Goal: Transaction & Acquisition: Book appointment/travel/reservation

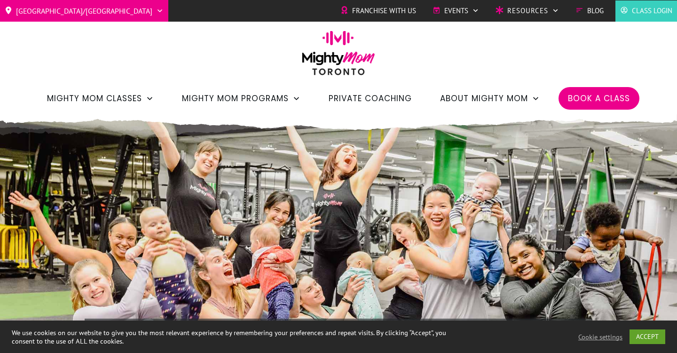
scroll to position [21, 0]
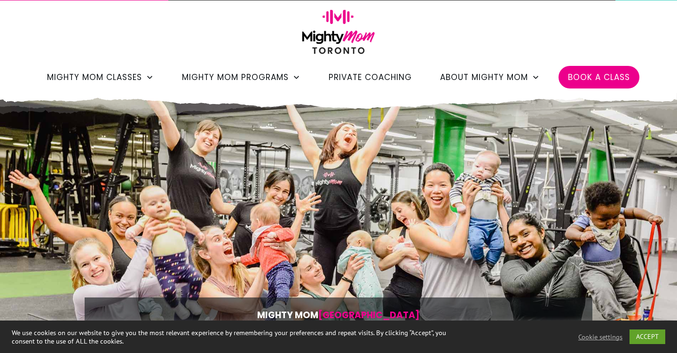
click at [592, 84] on span "Book a Class" at bounding box center [599, 77] width 62 height 16
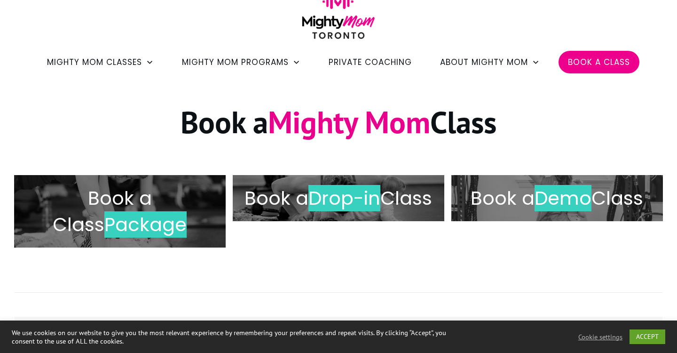
scroll to position [43, 0]
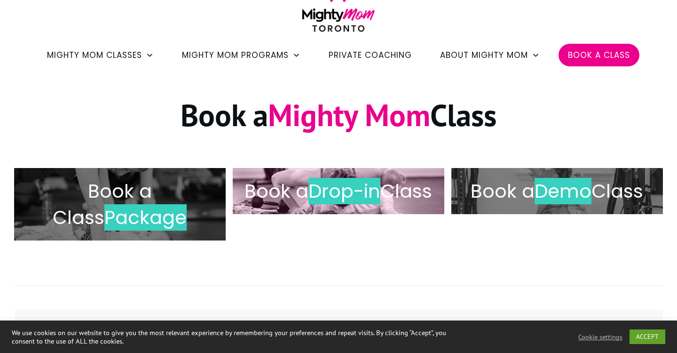
click at [370, 181] on span "Drop-in" at bounding box center [344, 191] width 72 height 26
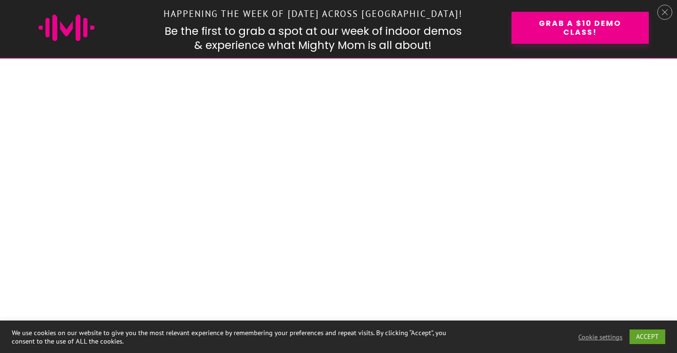
scroll to position [856, 0]
